Goal: Task Accomplishment & Management: Manage account settings

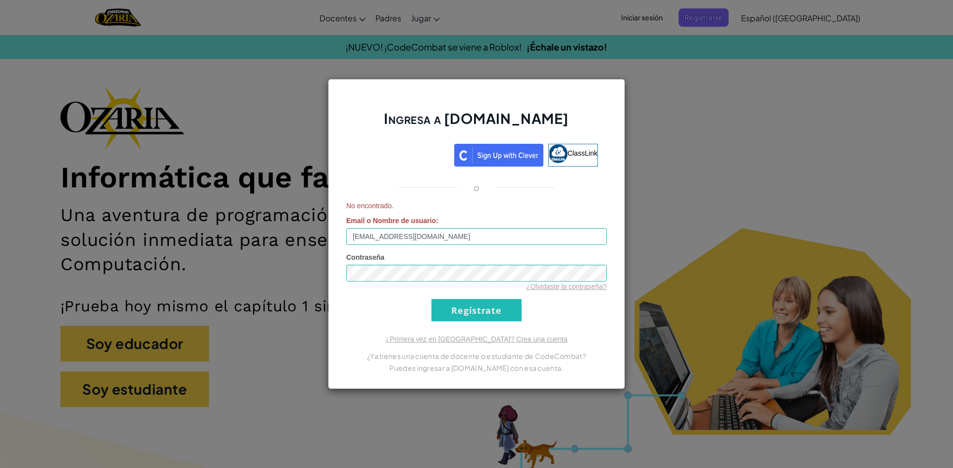
click at [676, 146] on div "Ingresa a [DOMAIN_NAME] ClassLink o No encontrado. Email o Nombre de usuario : …" at bounding box center [476, 234] width 953 height 468
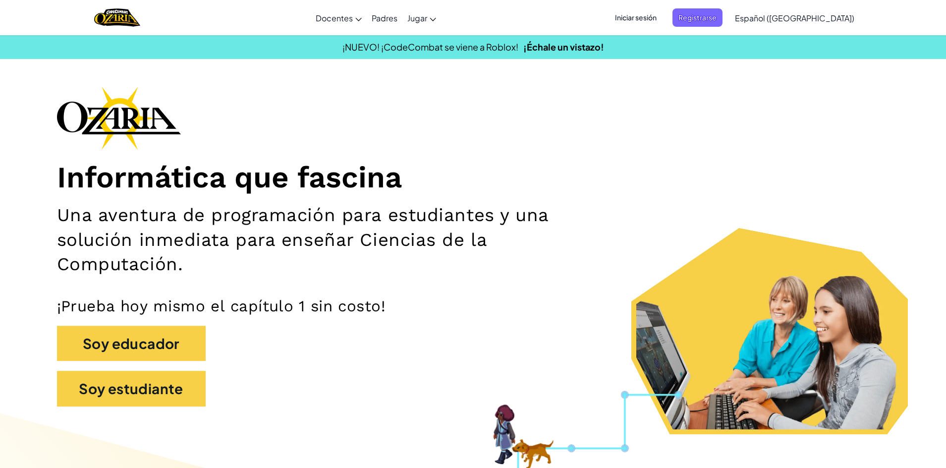
click at [641, 19] on span "Iniciar sesión" at bounding box center [636, 17] width 54 height 18
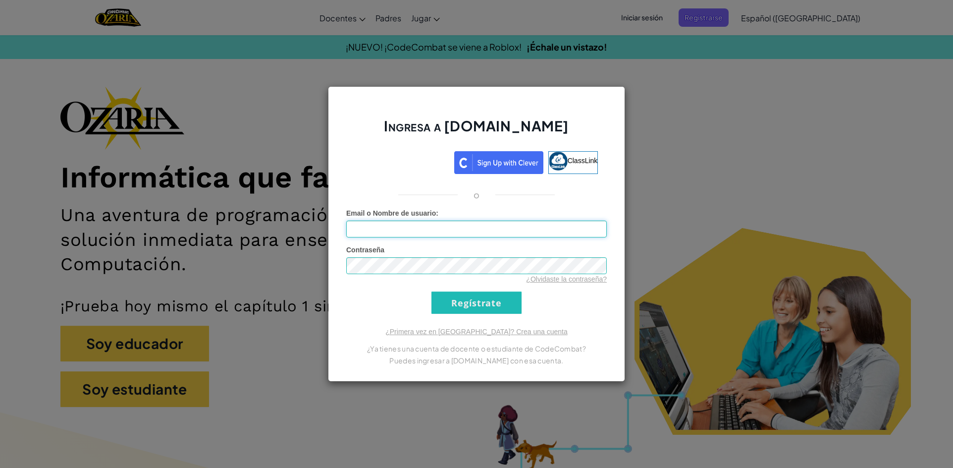
click at [374, 229] on input "Email o Nombre de usuario :" at bounding box center [476, 229] width 261 height 17
type input "[EMAIL_ADDRESS][DOMAIN_NAME]"
click at [465, 301] on input "Regístrate" at bounding box center [477, 302] width 90 height 22
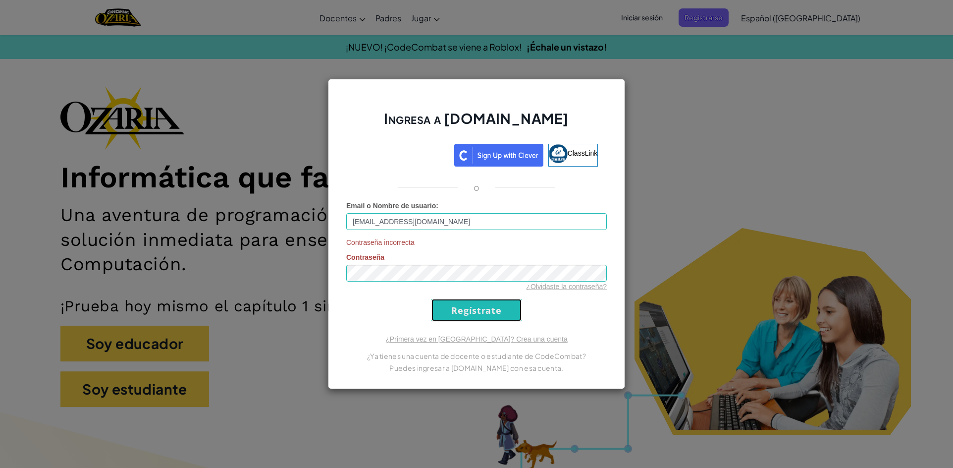
click at [500, 311] on input "Regístrate" at bounding box center [477, 310] width 90 height 22
click at [475, 316] on input "Regístrate" at bounding box center [477, 310] width 90 height 22
click at [466, 316] on input "Regístrate" at bounding box center [477, 310] width 90 height 22
click at [516, 315] on input "Regístrate" at bounding box center [477, 310] width 90 height 22
click at [551, 286] on link "¿Olvidaste la contraseña?" at bounding box center [566, 286] width 81 height 8
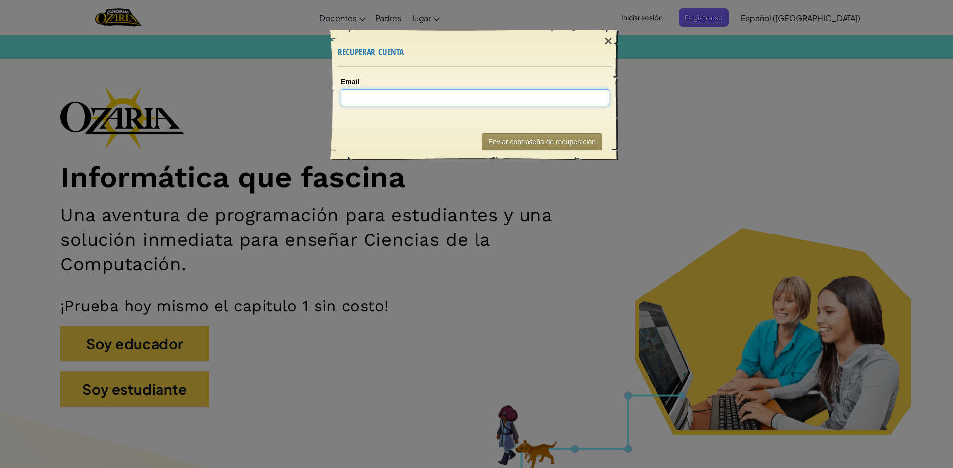
click at [512, 102] on input "Email" at bounding box center [475, 97] width 269 height 17
type input "AL07165497"
click at [520, 141] on button "Enviar contraseña de recuperación" at bounding box center [542, 141] width 120 height 17
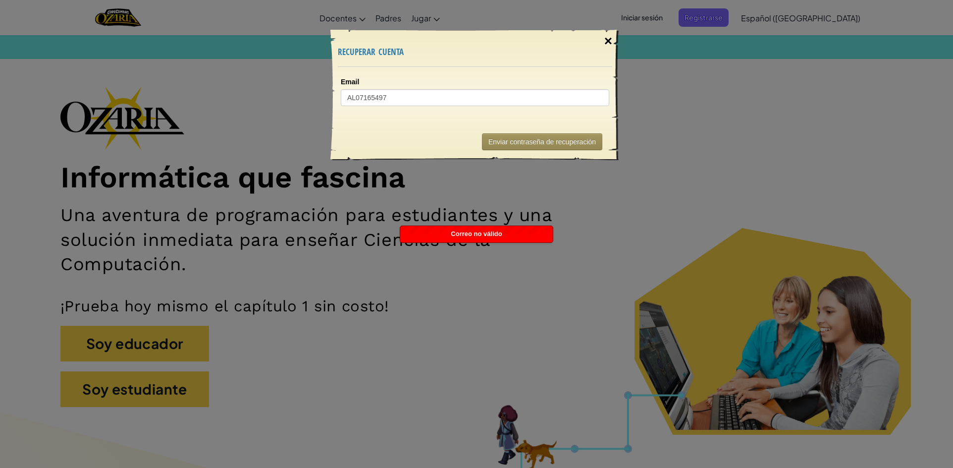
click at [612, 38] on div "×" at bounding box center [608, 41] width 23 height 29
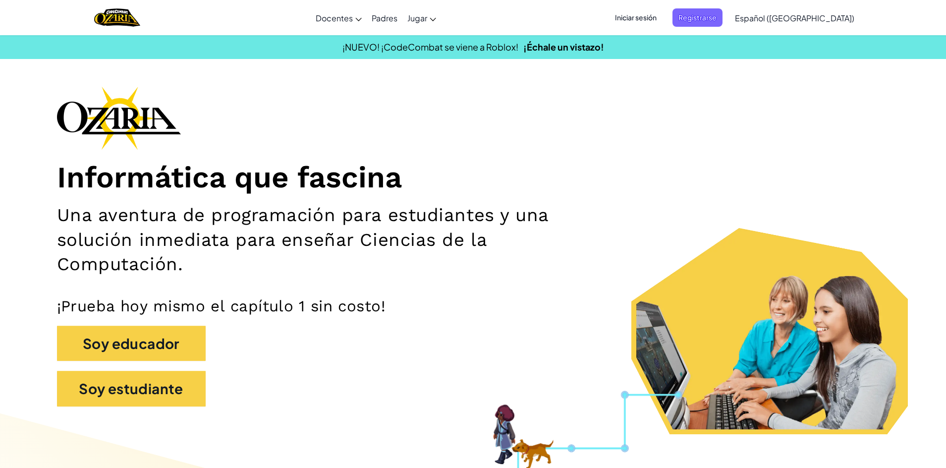
click at [641, 20] on span "Iniciar sesión" at bounding box center [636, 17] width 54 height 18
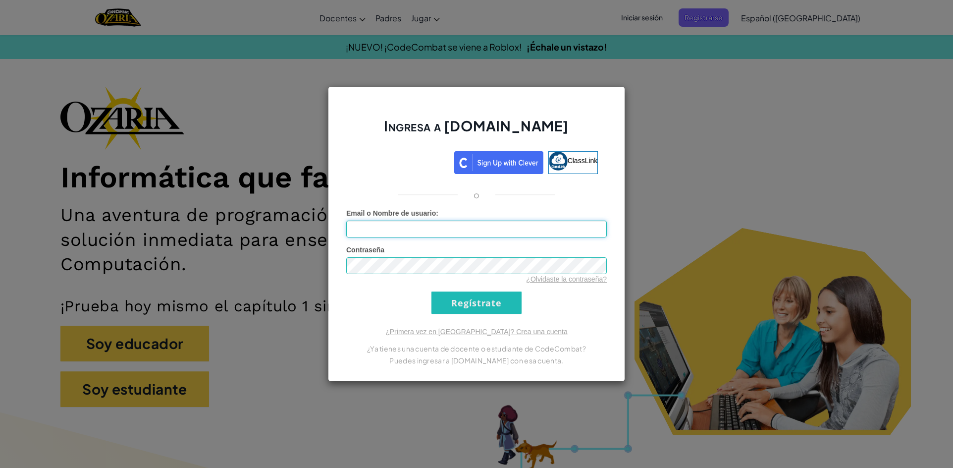
click at [511, 229] on input "Email o Nombre de usuario :" at bounding box center [476, 229] width 261 height 17
type input "[EMAIL_ADDRESS][DOMAIN_NAME]"
click at [458, 300] on input "Regístrate" at bounding box center [477, 302] width 90 height 22
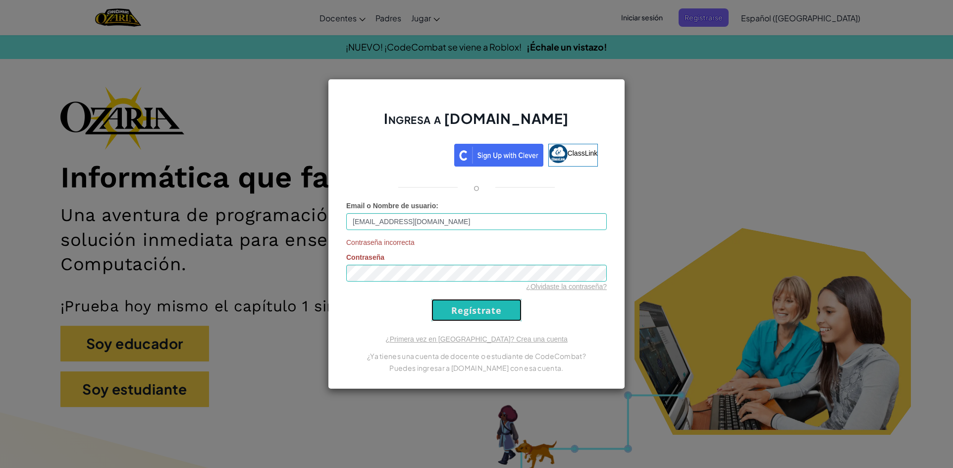
click at [510, 307] on input "Regístrate" at bounding box center [477, 310] width 90 height 22
